Goal: Find contact information: Find contact information

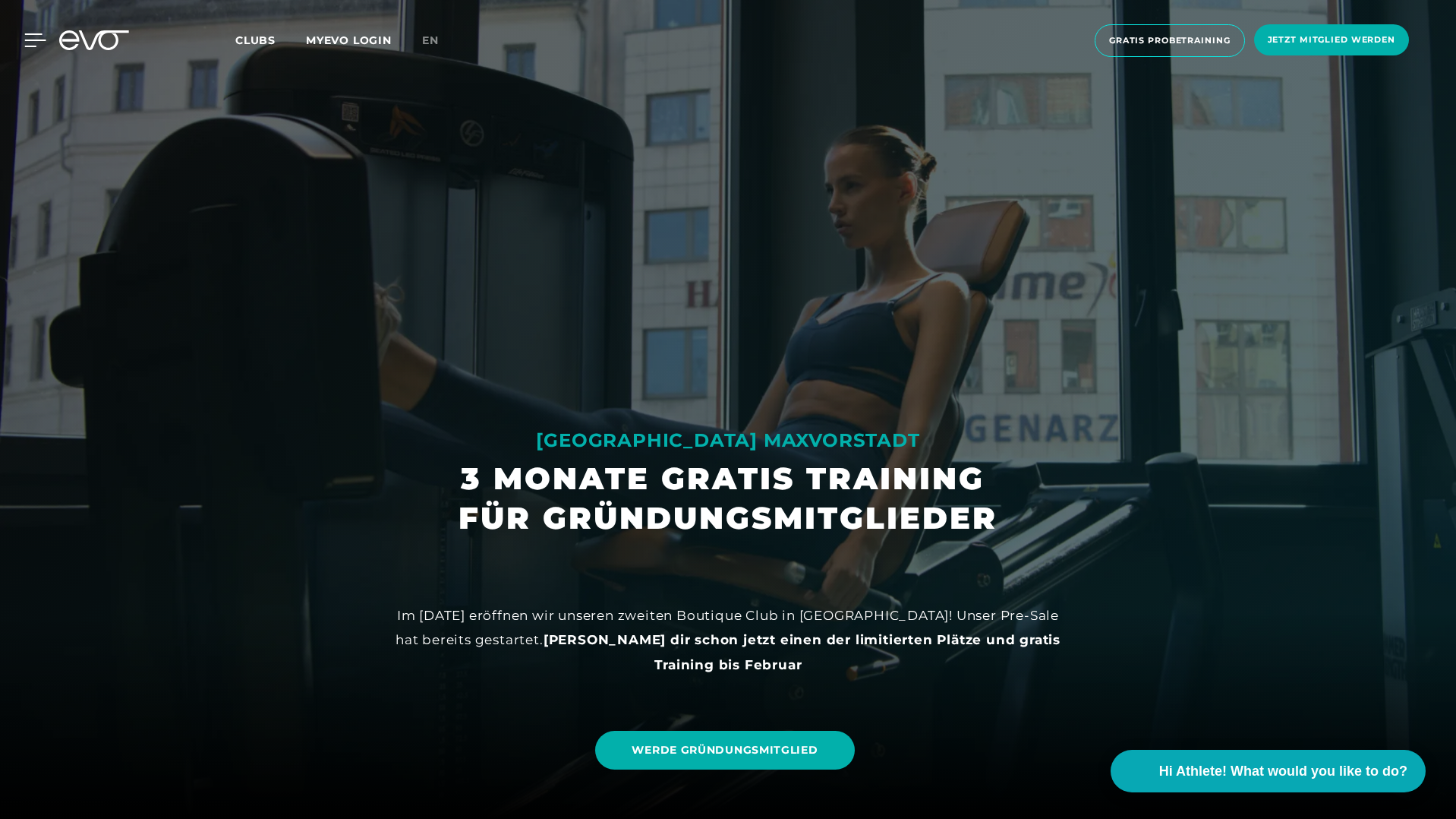
click at [35, 38] on icon at bounding box center [35, 40] width 22 height 13
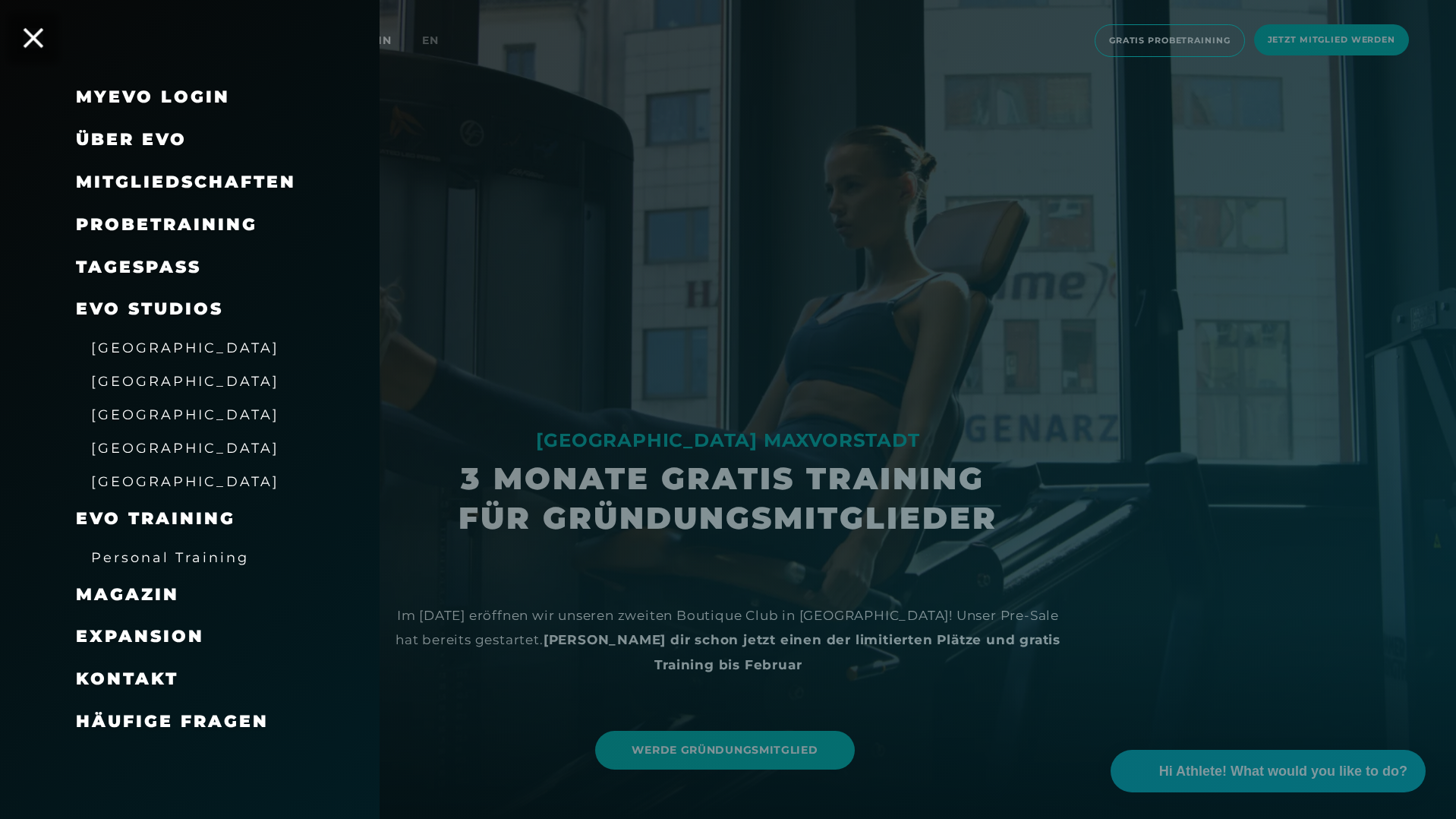
click at [32, 43] on icon at bounding box center [33, 38] width 20 height 20
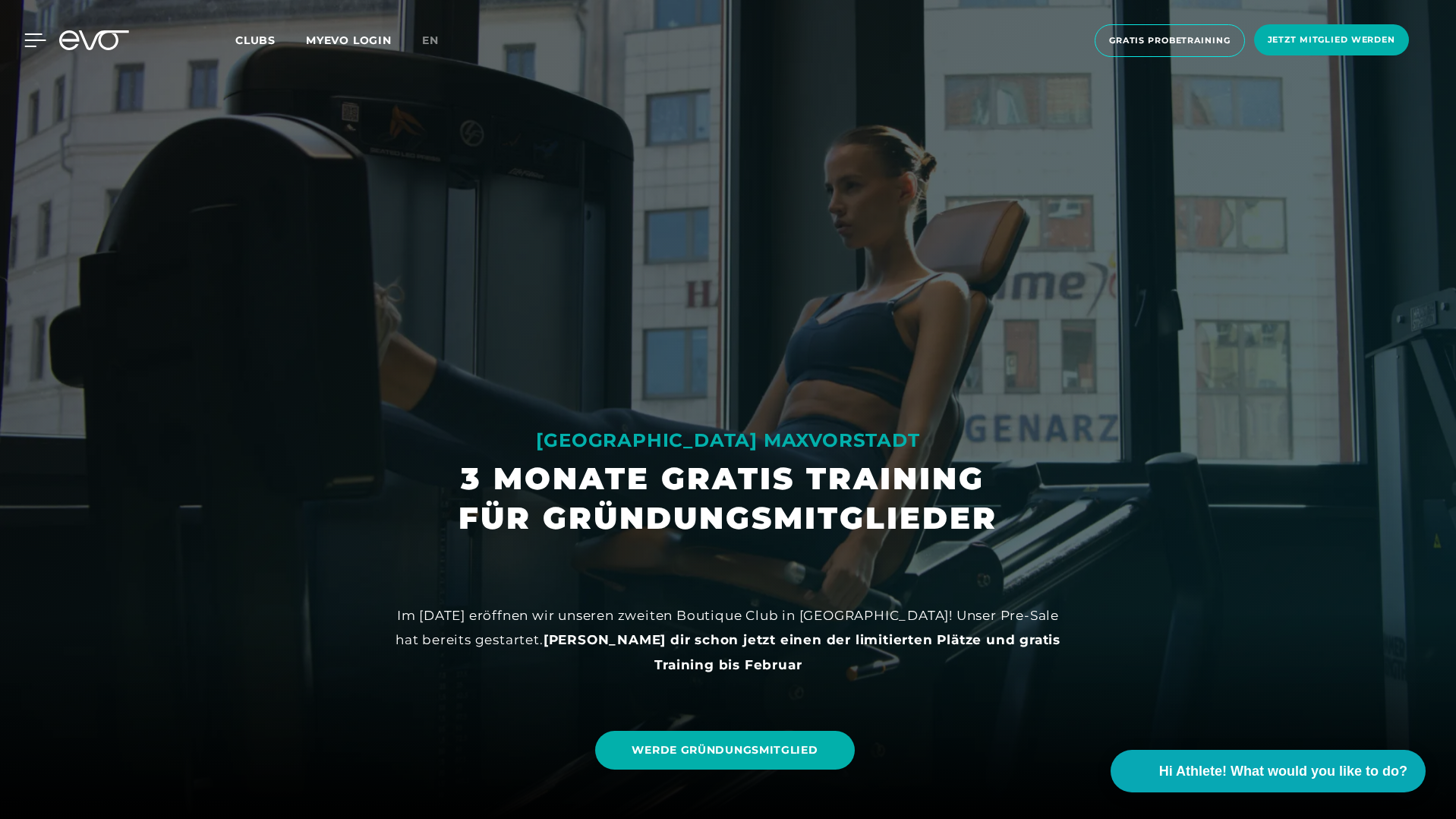
click at [31, 42] on icon at bounding box center [35, 40] width 22 height 13
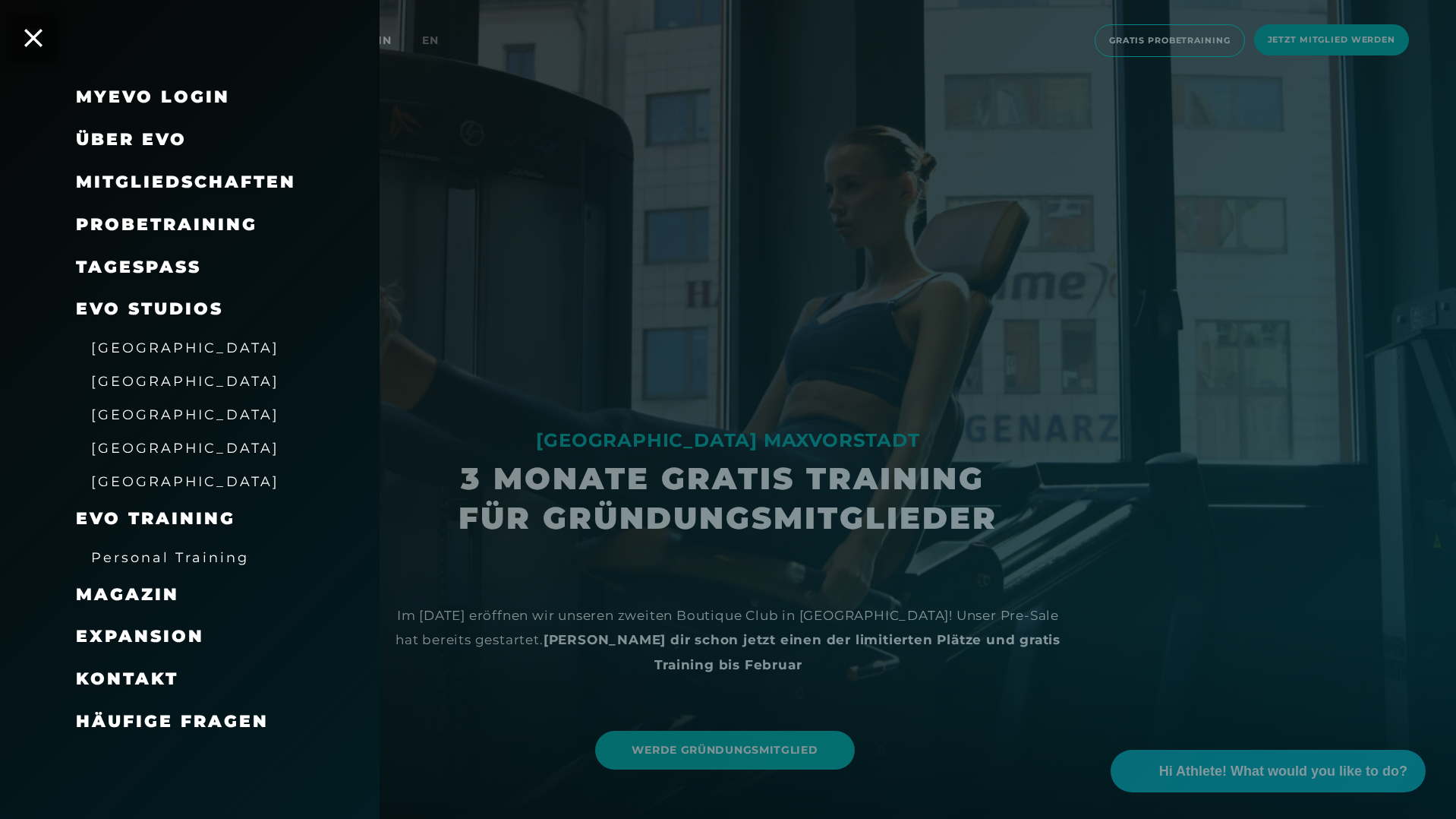
click at [152, 419] on span "[GEOGRAPHIC_DATA]" at bounding box center [185, 415] width 188 height 16
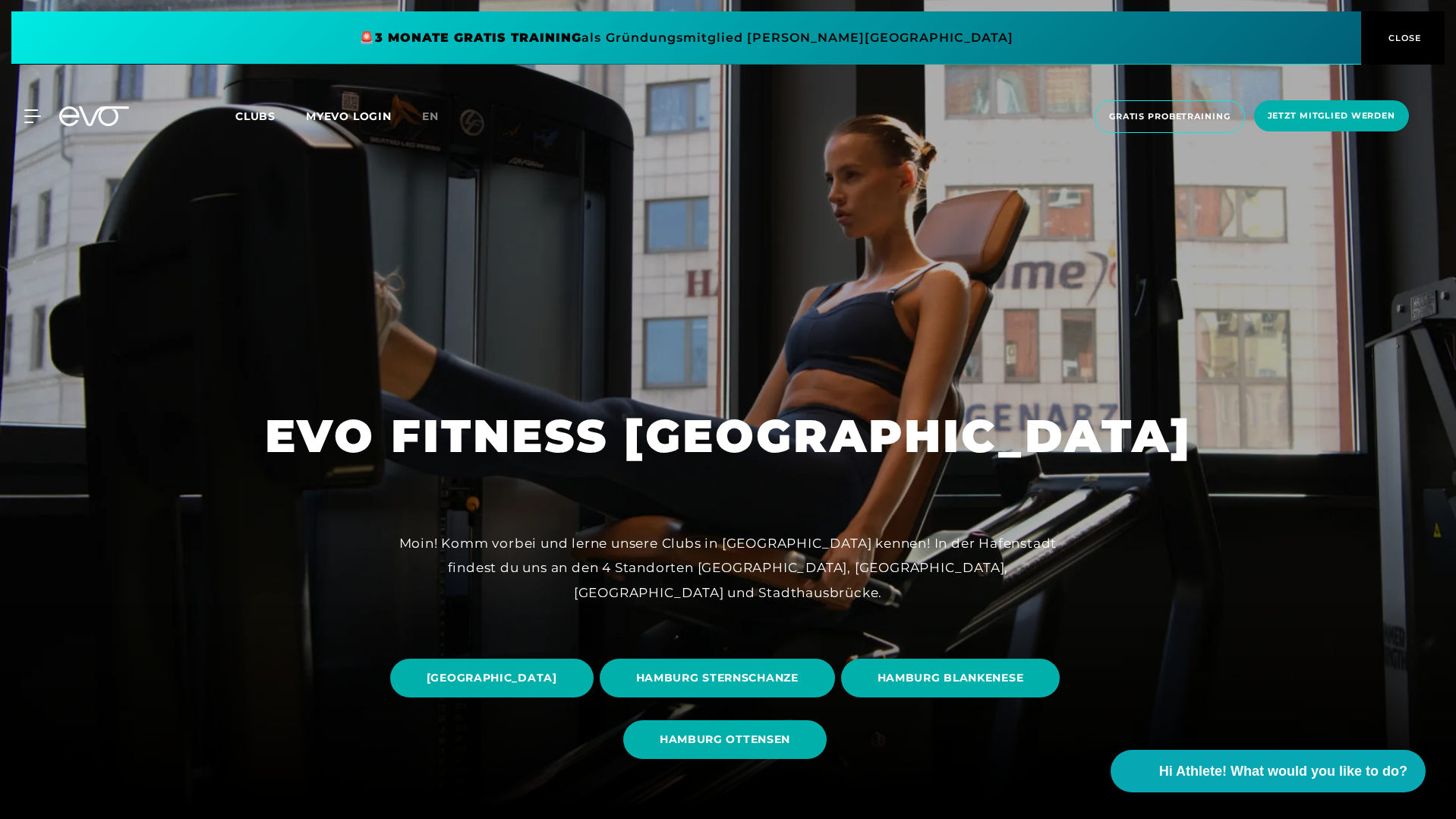
scroll to position [24, 0]
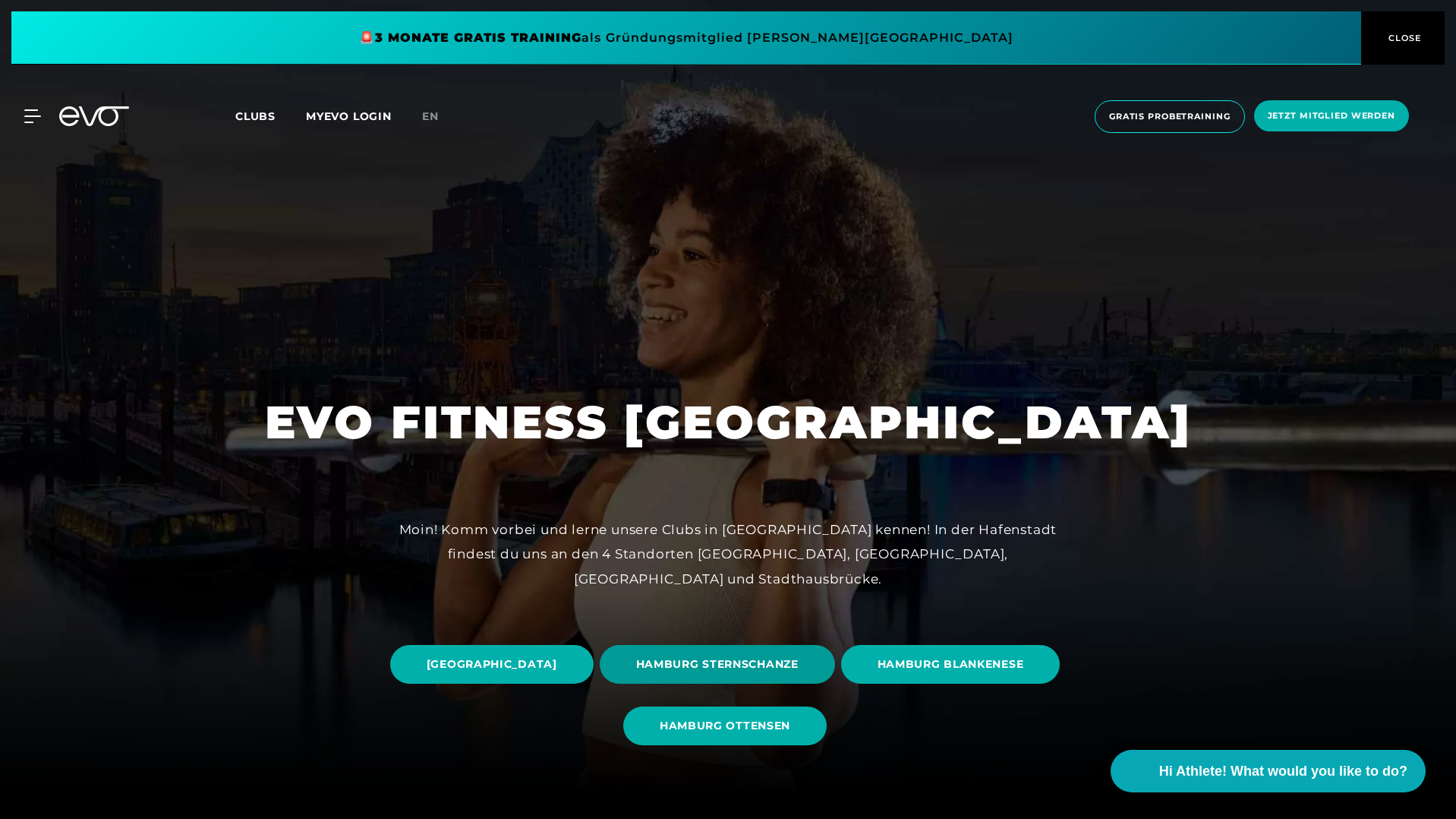
click at [835, 678] on span "HAMBURG STERNSCHANZE" at bounding box center [717, 664] width 235 height 38
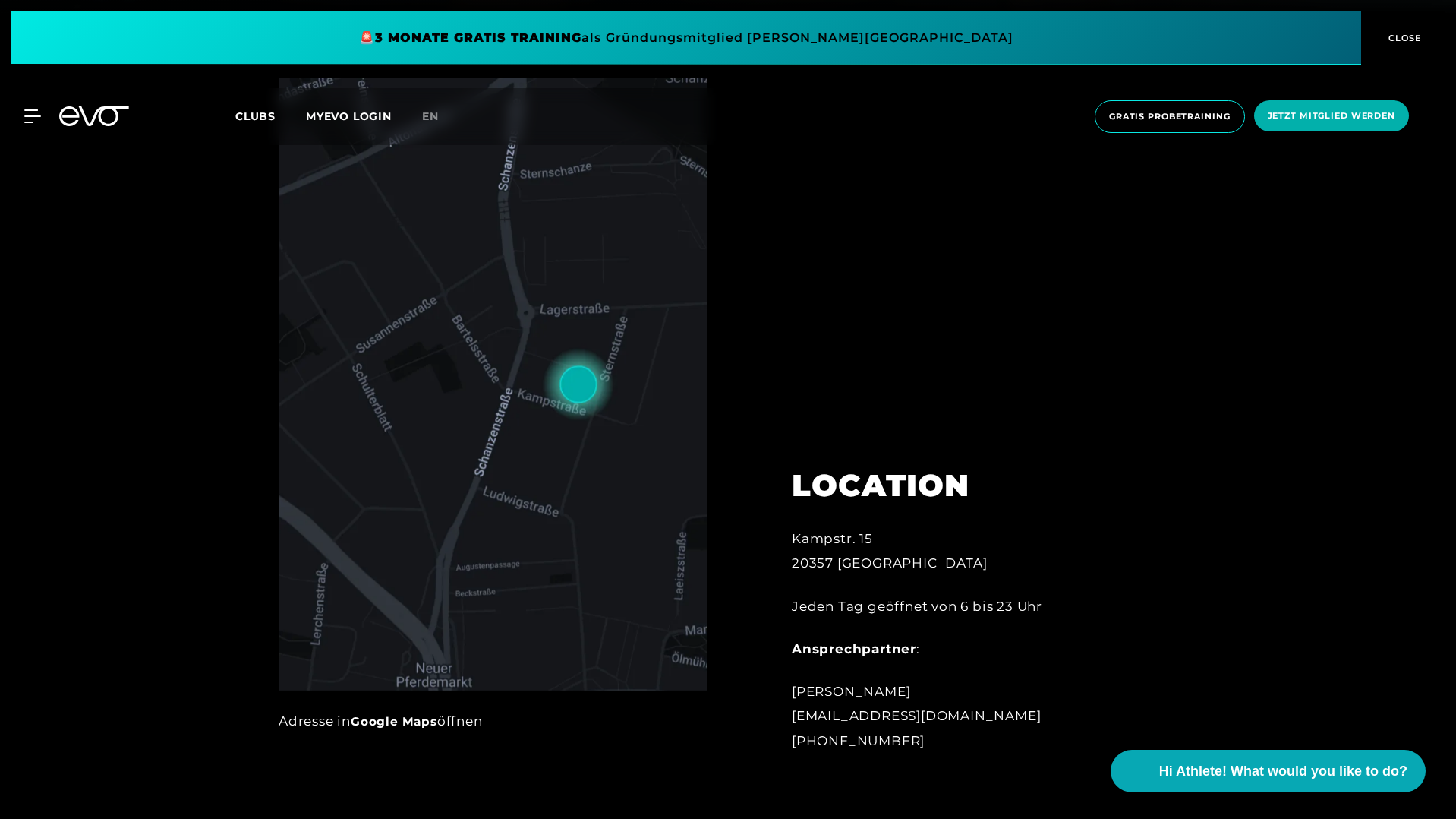
scroll to position [886, 0]
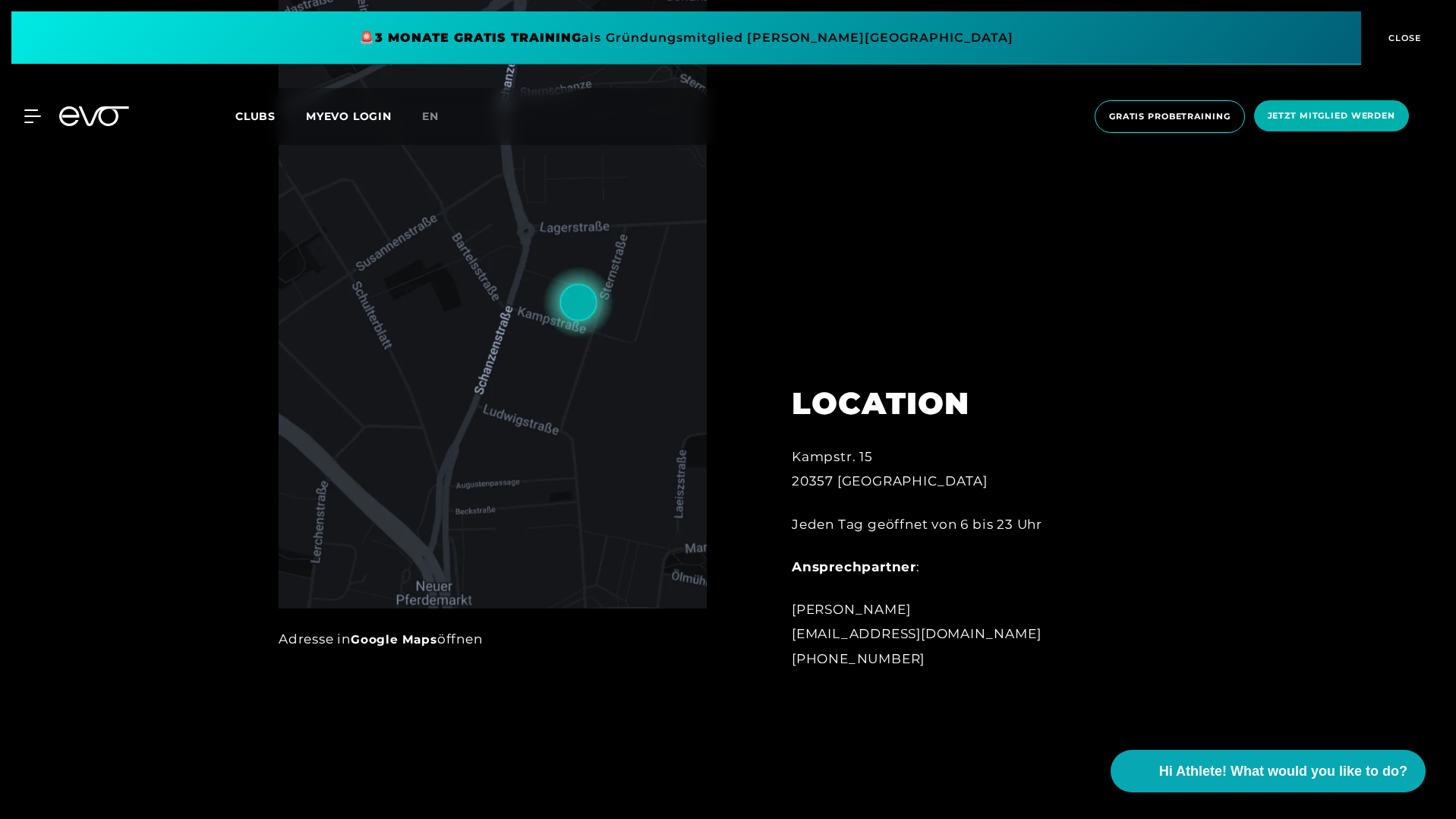
drag, startPoint x: 793, startPoint y: 660, endPoint x: 1026, endPoint y: 659, distance: 233.0
click at [1026, 659] on div "Jonas Meintz [EMAIL_ADDRESS][DOMAIN_NAME] [PHONE_NUMBER]" at bounding box center [959, 634] width 334 height 74
copy div "[PHONE_NUMBER]"
